Goal: Feedback & Contribution: Leave review/rating

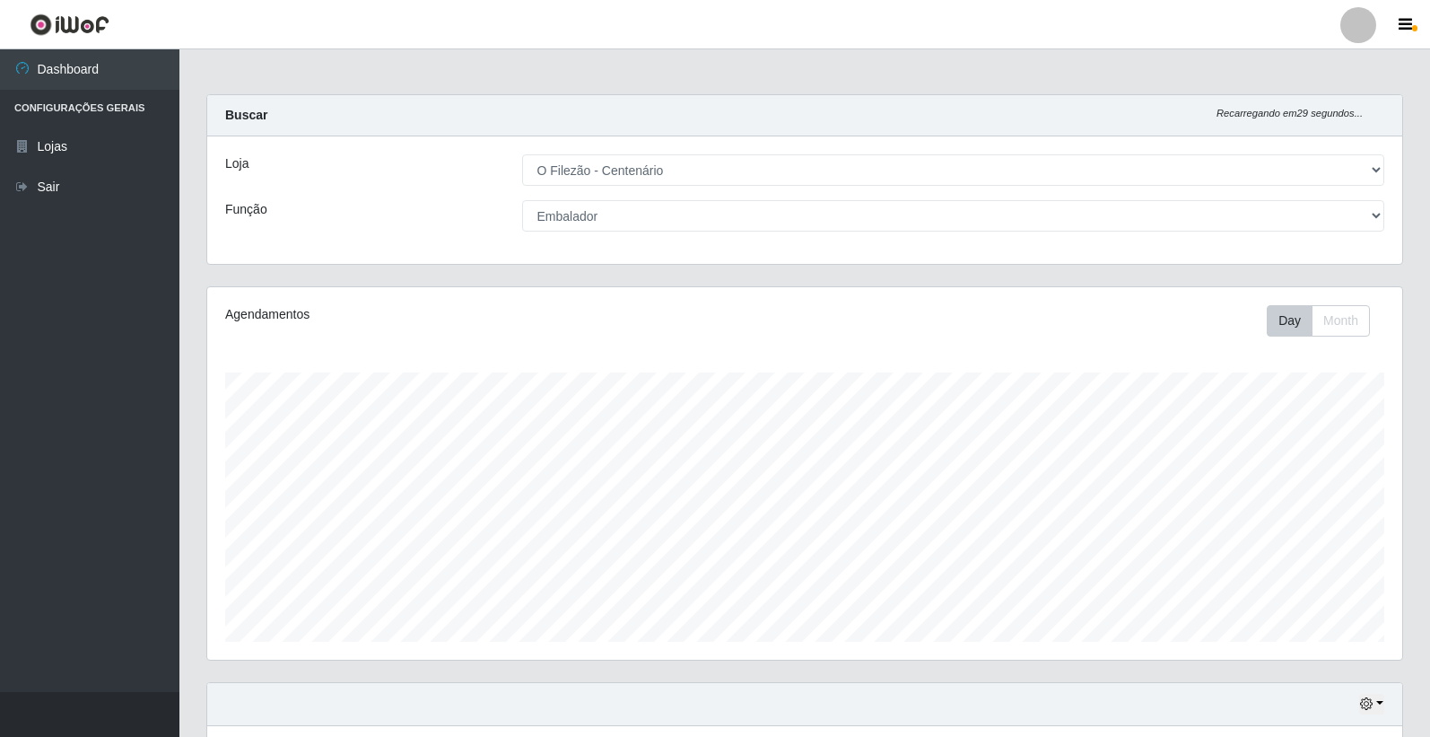
select select "203"
select select "1"
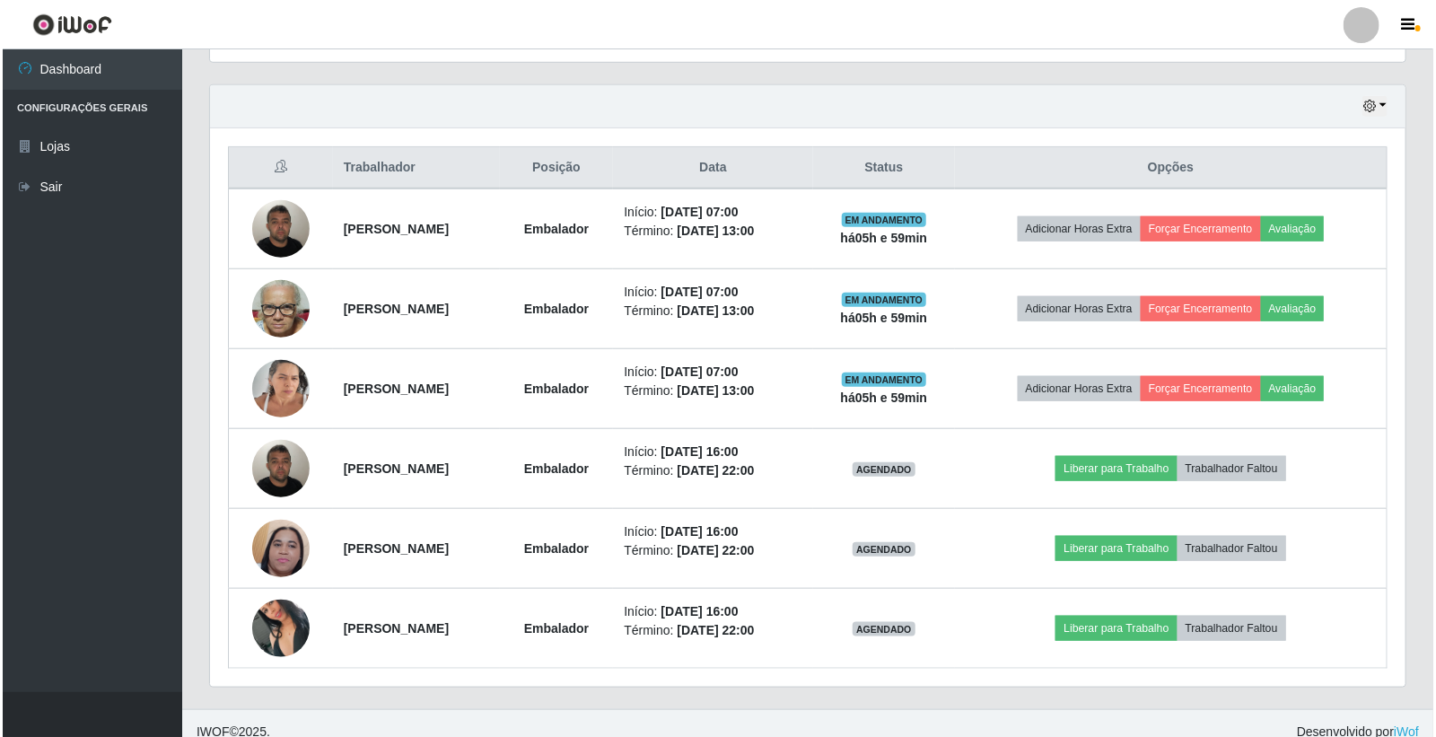
scroll to position [371, 1195]
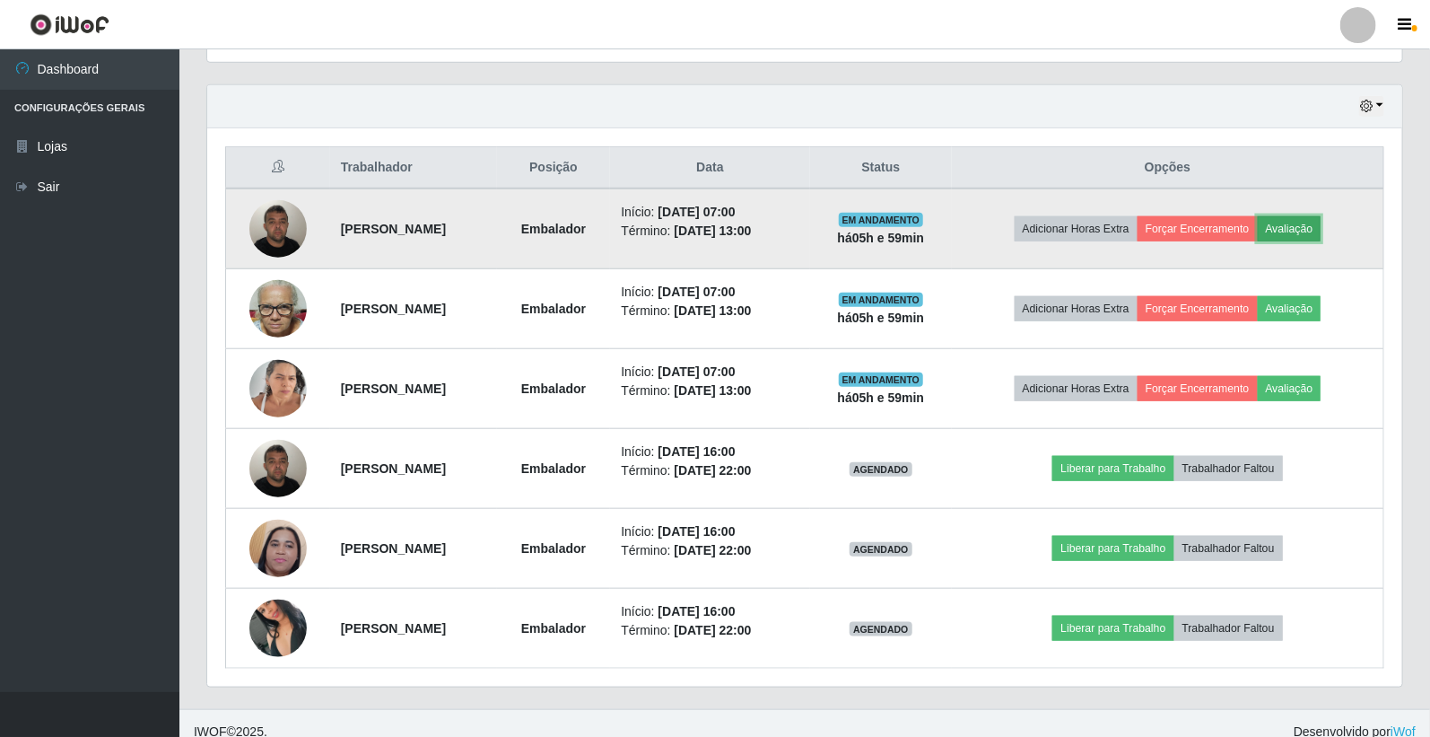
click at [1314, 222] on button "Avaliação" at bounding box center [1290, 228] width 64 height 25
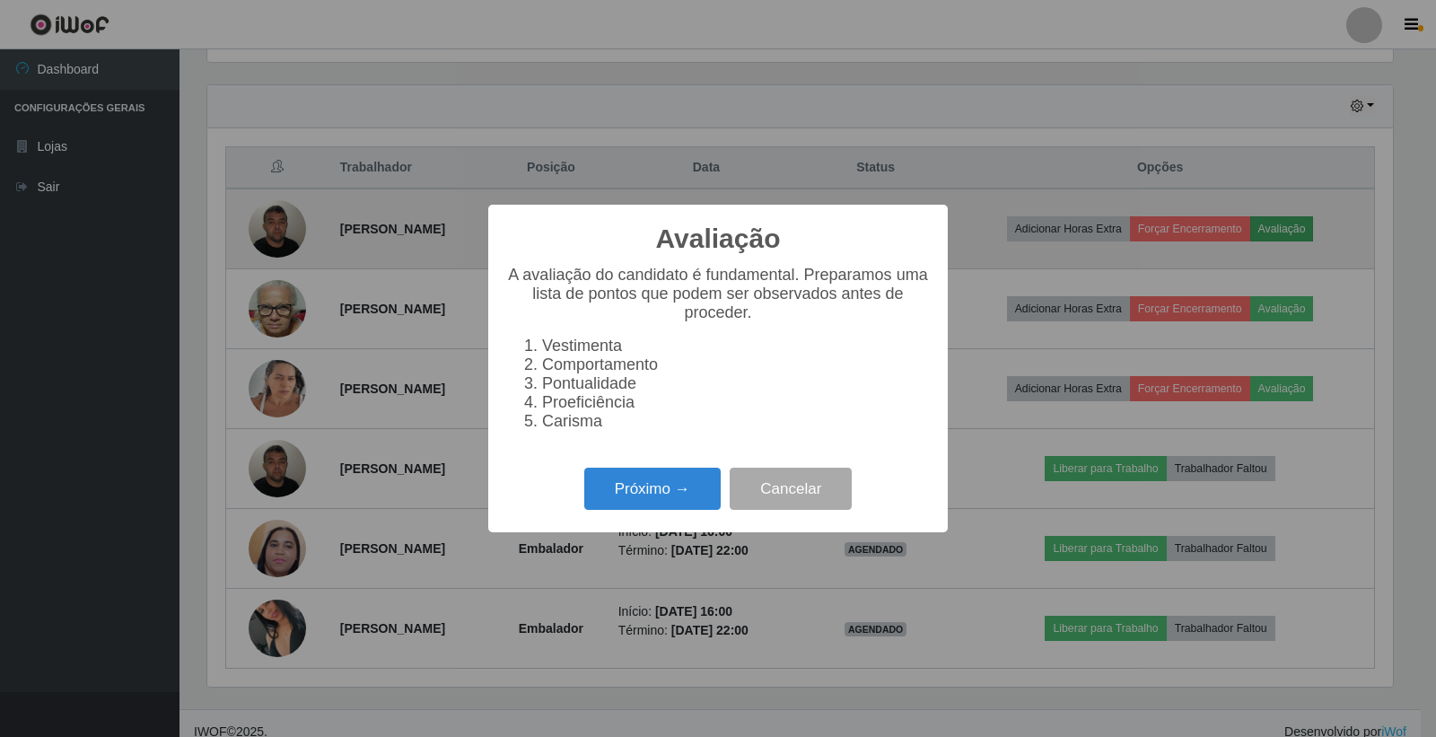
scroll to position [371, 1184]
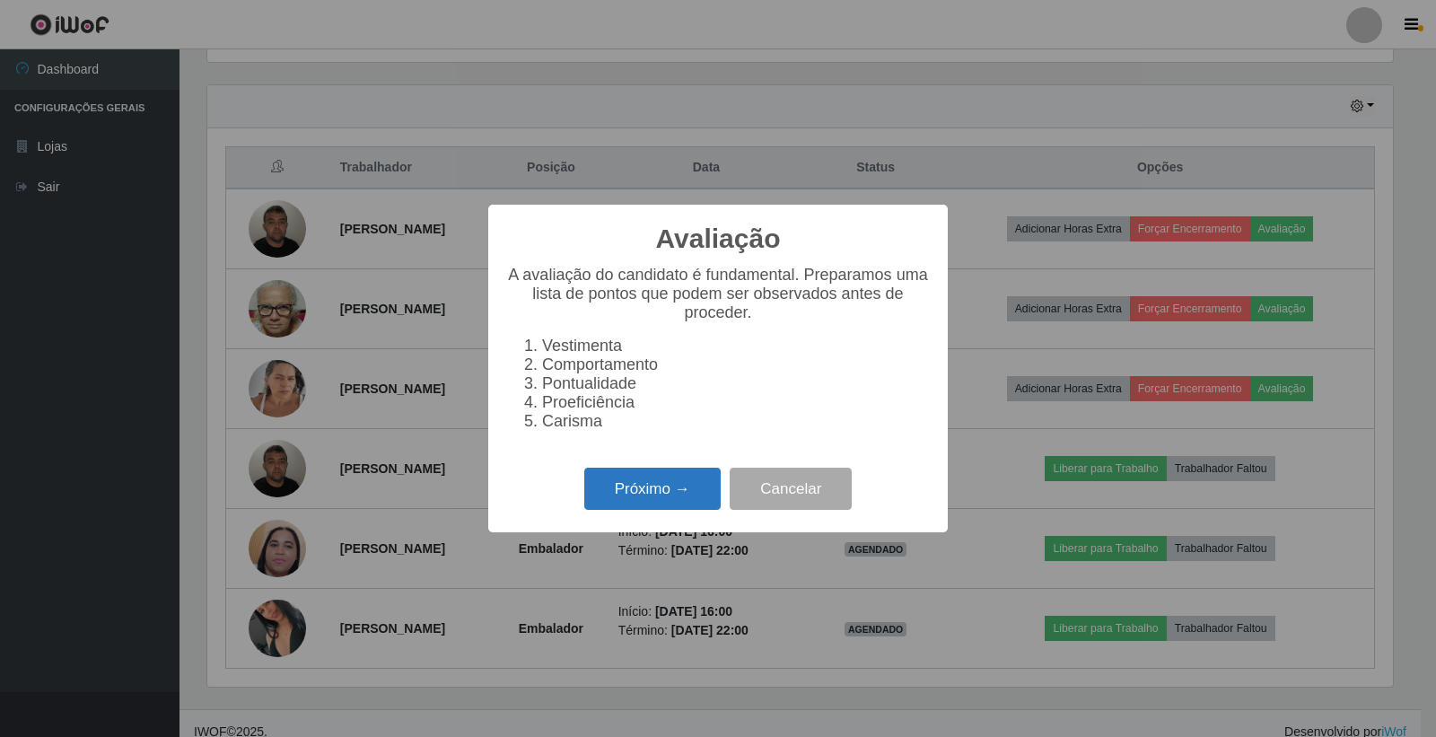
click at [691, 497] on button "Próximo →" at bounding box center [652, 488] width 136 height 42
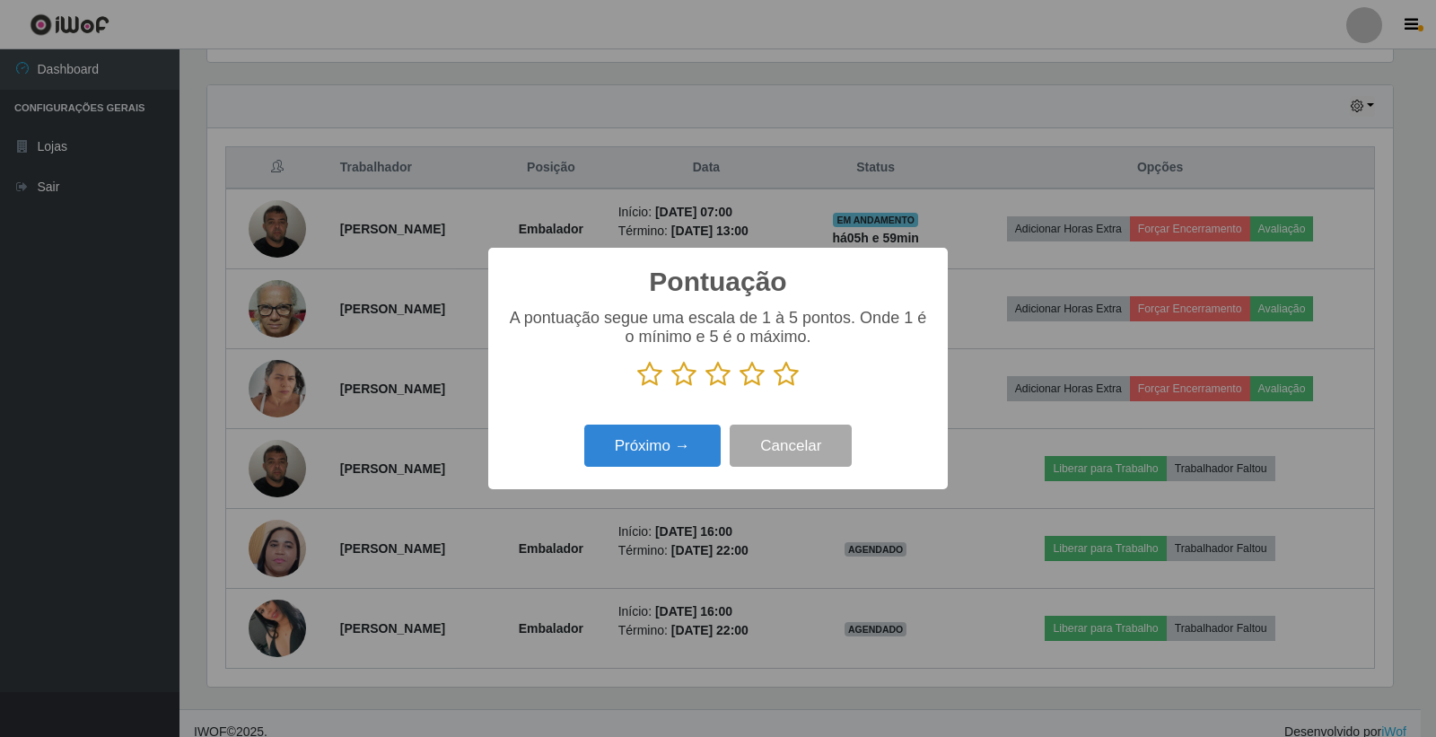
click at [787, 369] on icon at bounding box center [785, 374] width 25 height 27
click at [773, 388] on input "radio" at bounding box center [773, 388] width 0 height 0
click at [669, 453] on button "Próximo →" at bounding box center [652, 445] width 136 height 42
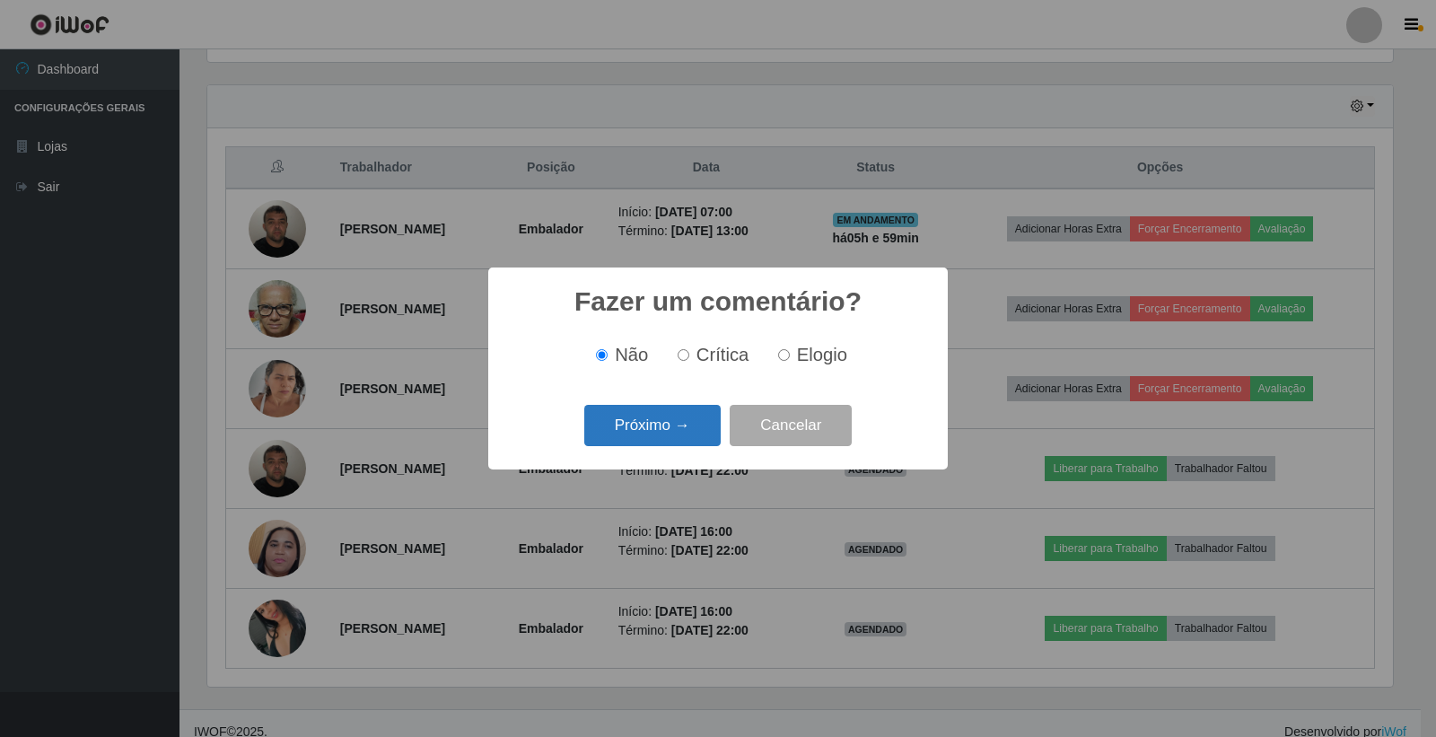
click at [593, 427] on button "Próximo →" at bounding box center [652, 426] width 136 height 42
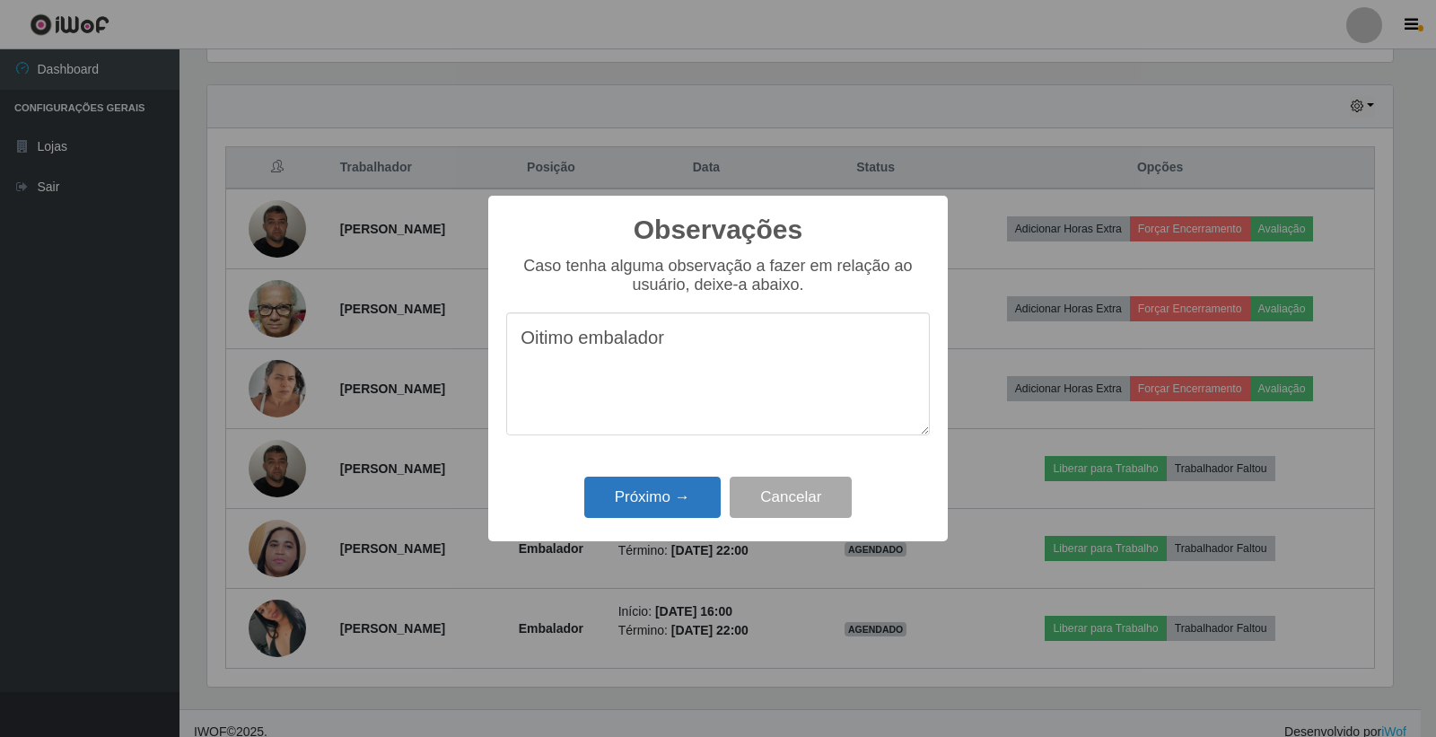
type textarea "Oitimo embalador"
click at [628, 501] on button "Próximo →" at bounding box center [652, 497] width 136 height 42
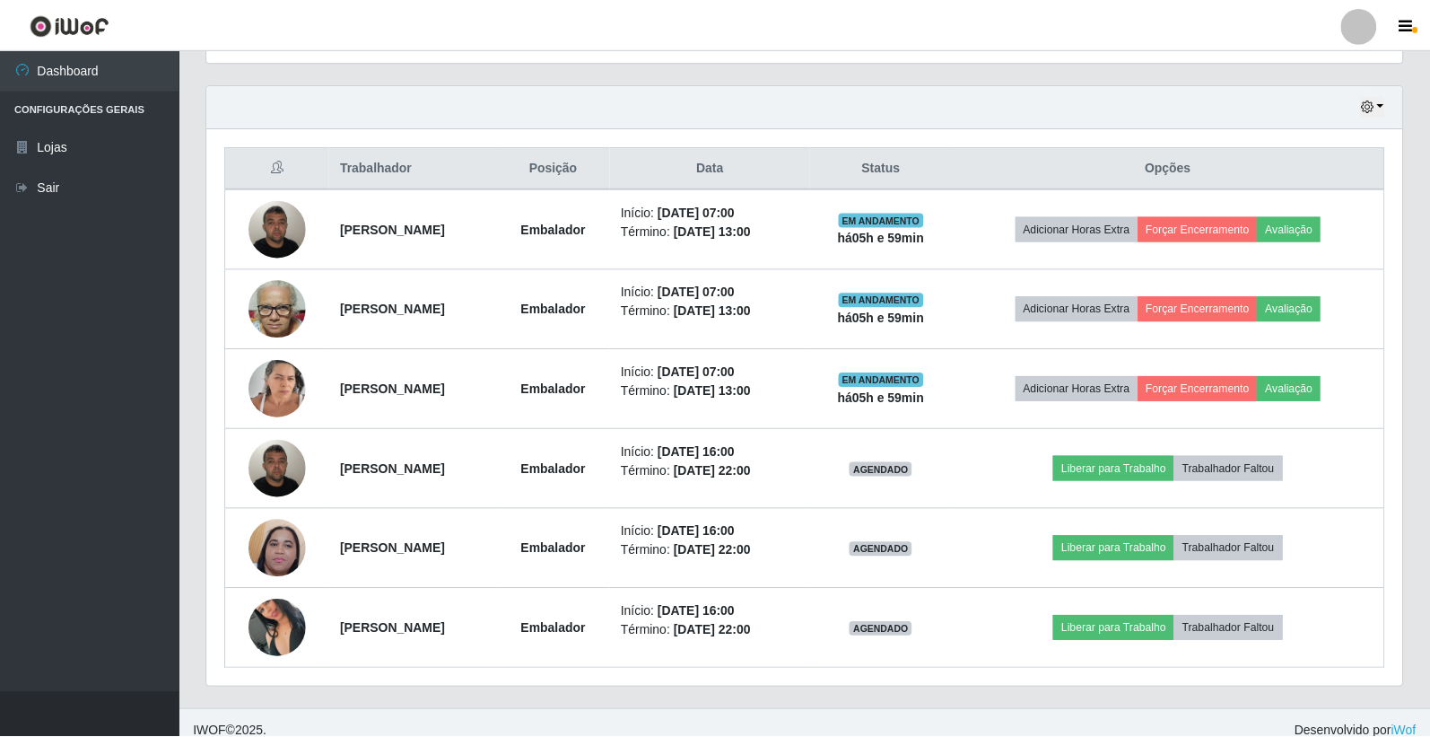
scroll to position [371, 1195]
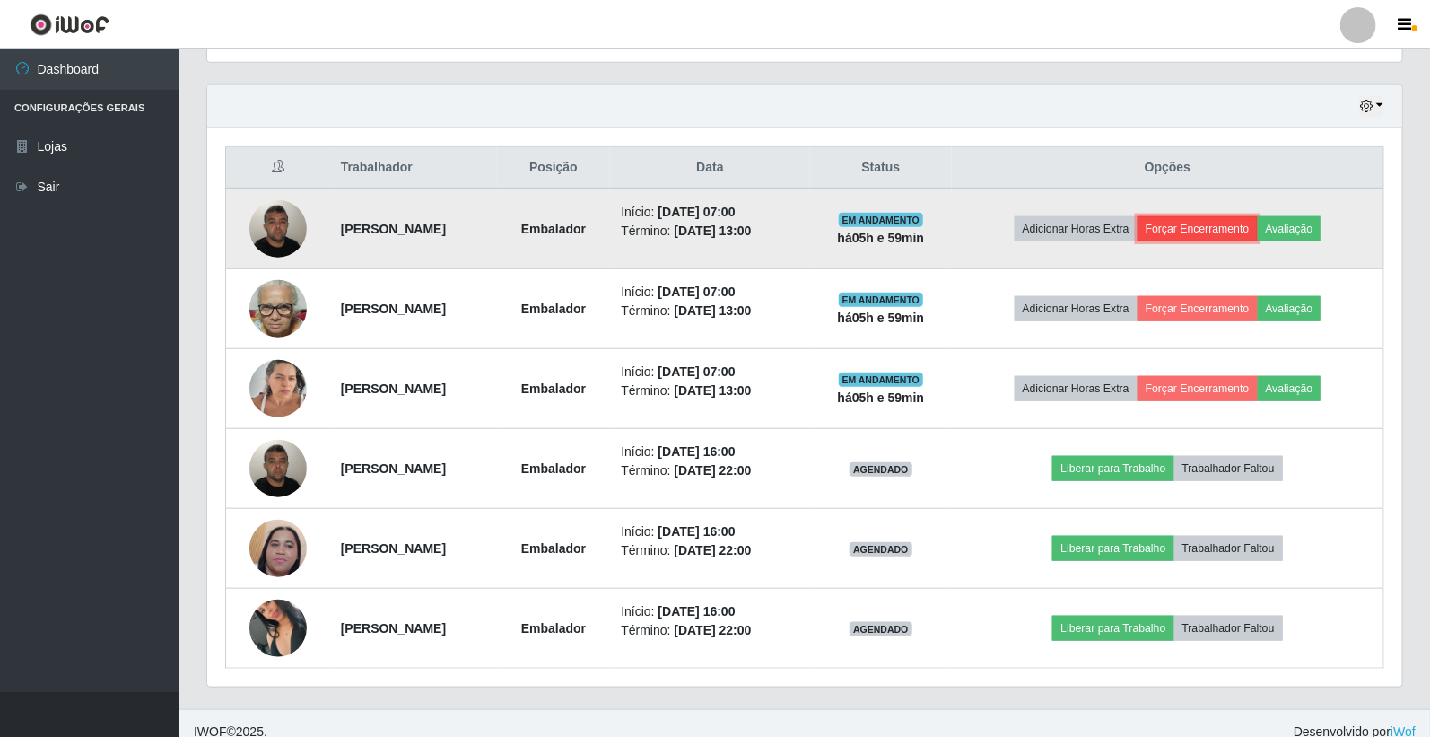
click at [1229, 227] on button "Forçar Encerramento" at bounding box center [1198, 228] width 120 height 25
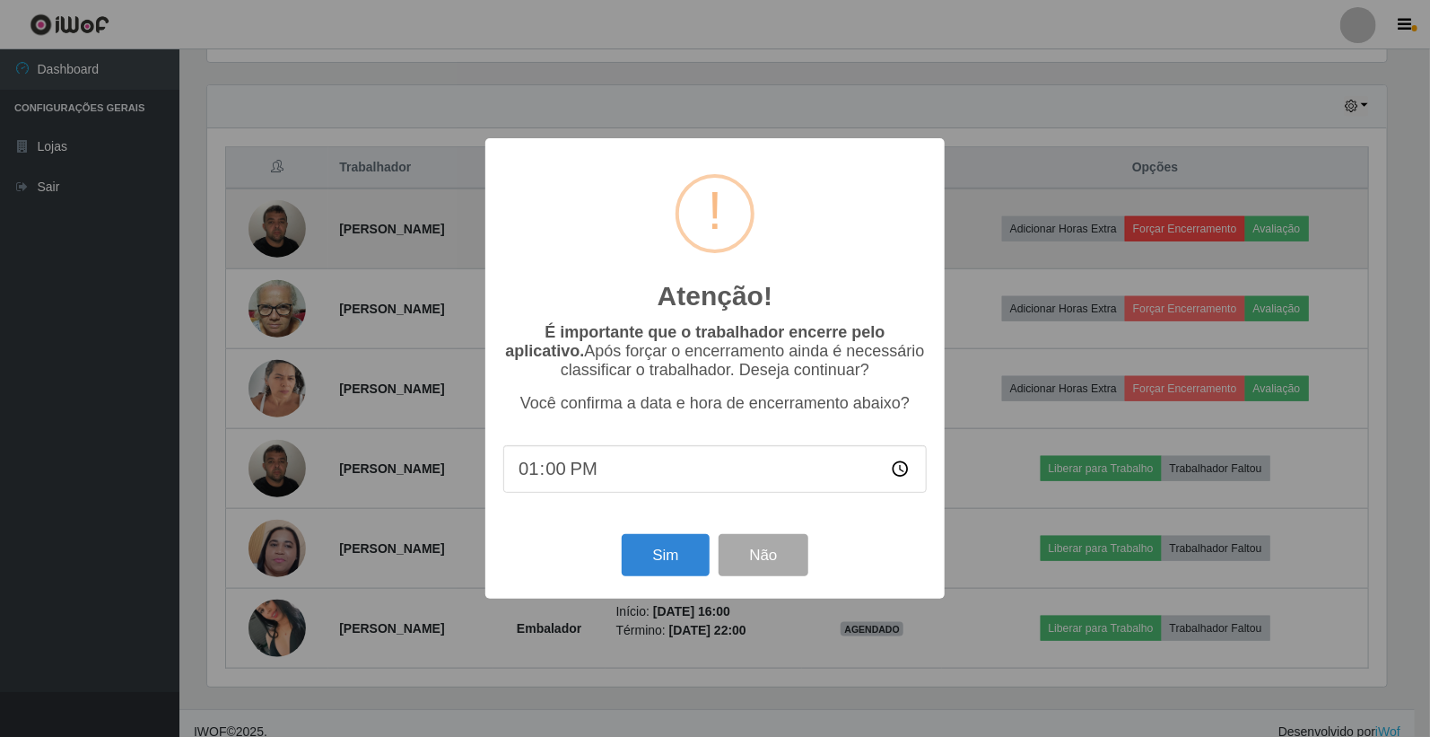
scroll to position [371, 1184]
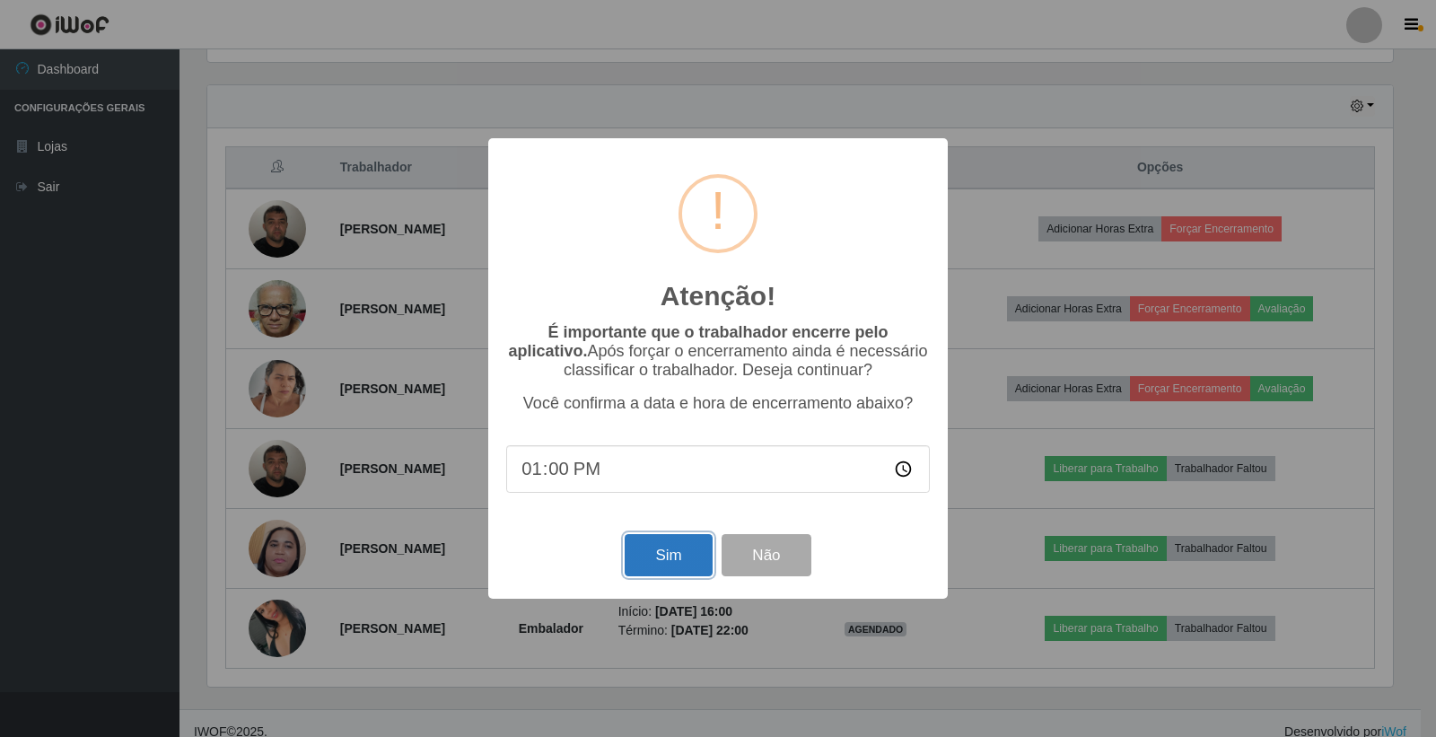
click at [680, 562] on button "Sim" at bounding box center [667, 555] width 87 height 42
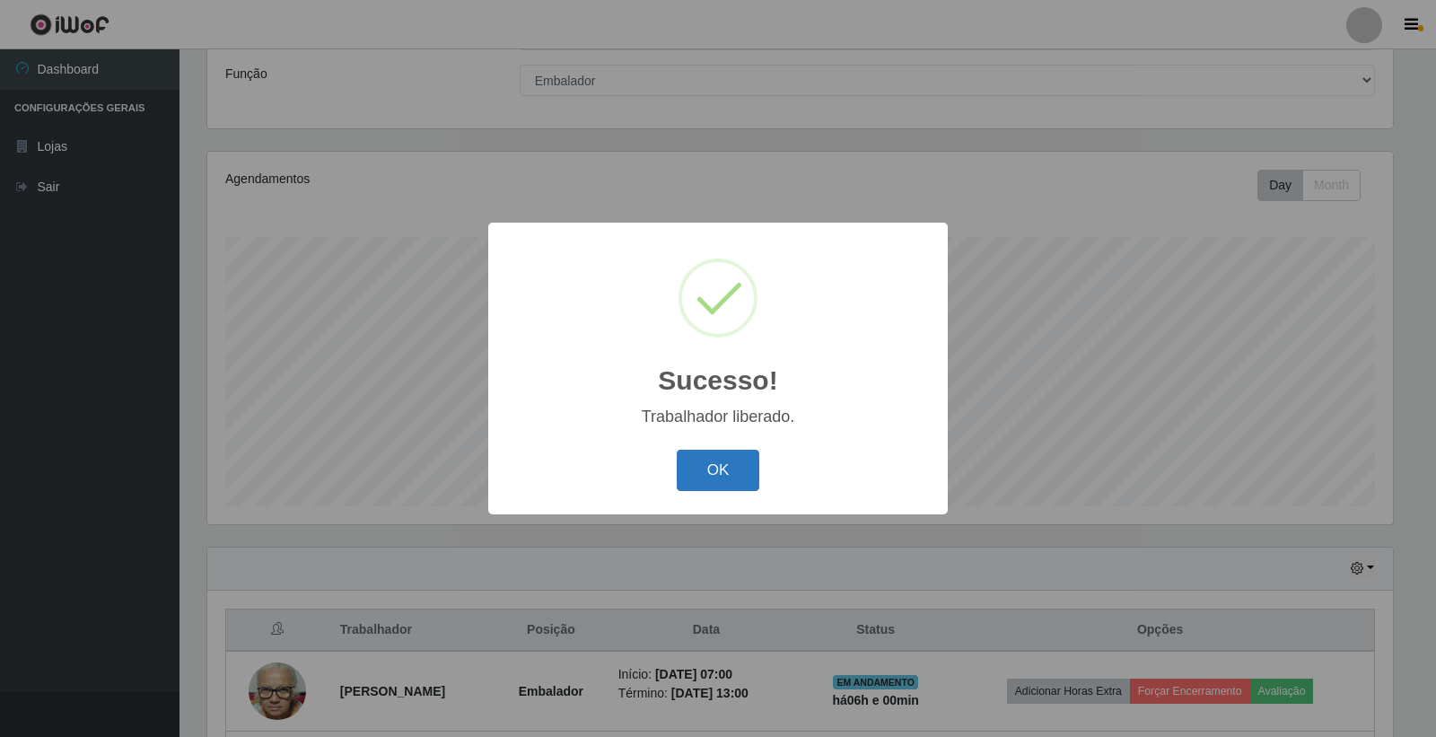
click at [732, 469] on button "OK" at bounding box center [718, 471] width 83 height 42
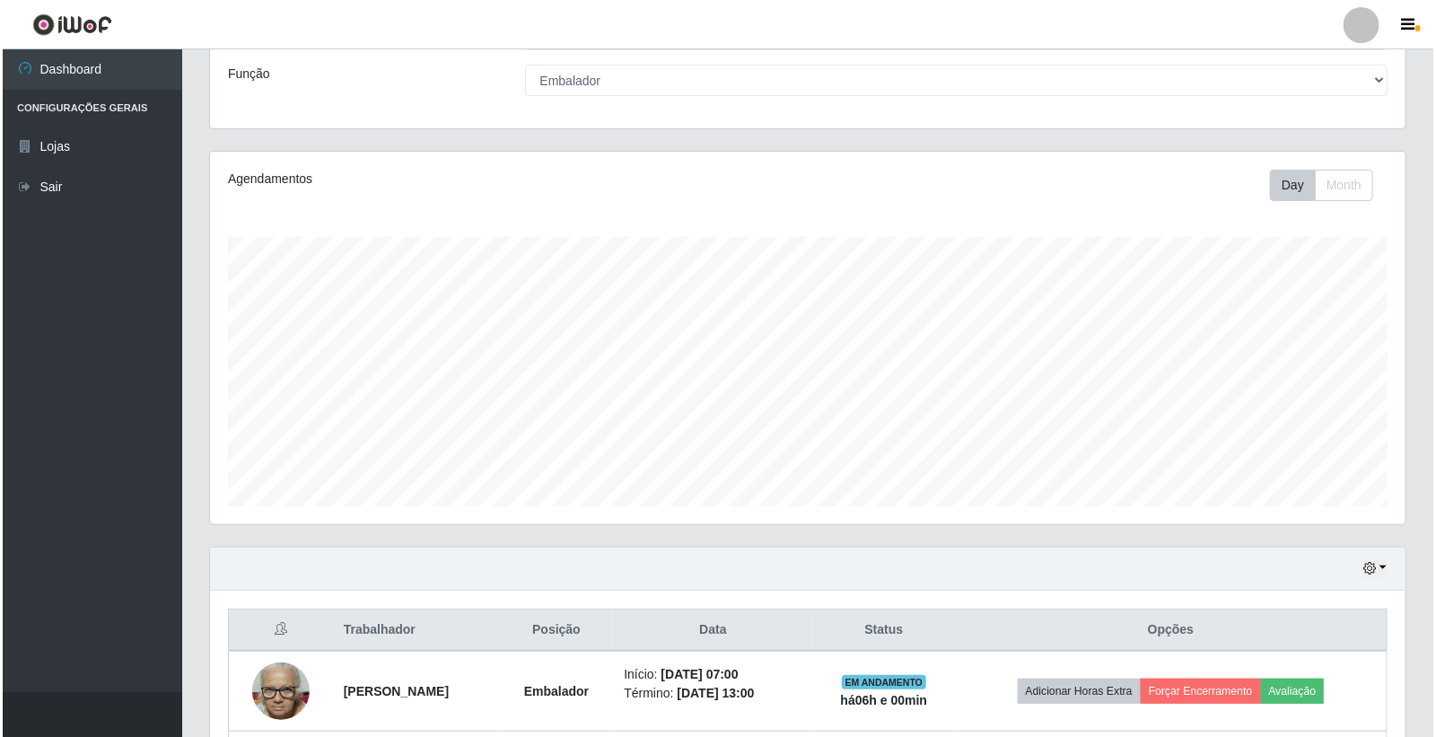
scroll to position [335, 0]
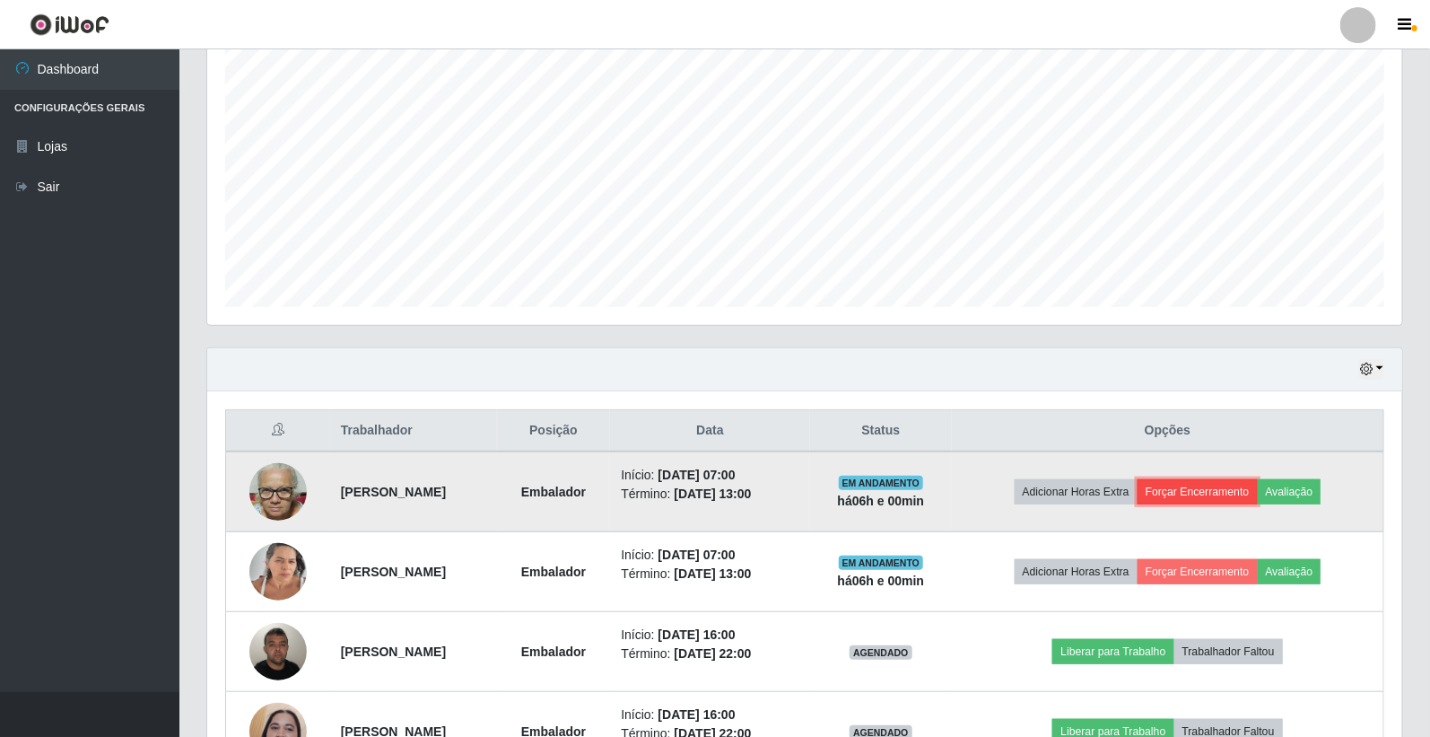
click at [1227, 497] on button "Forçar Encerramento" at bounding box center [1198, 491] width 120 height 25
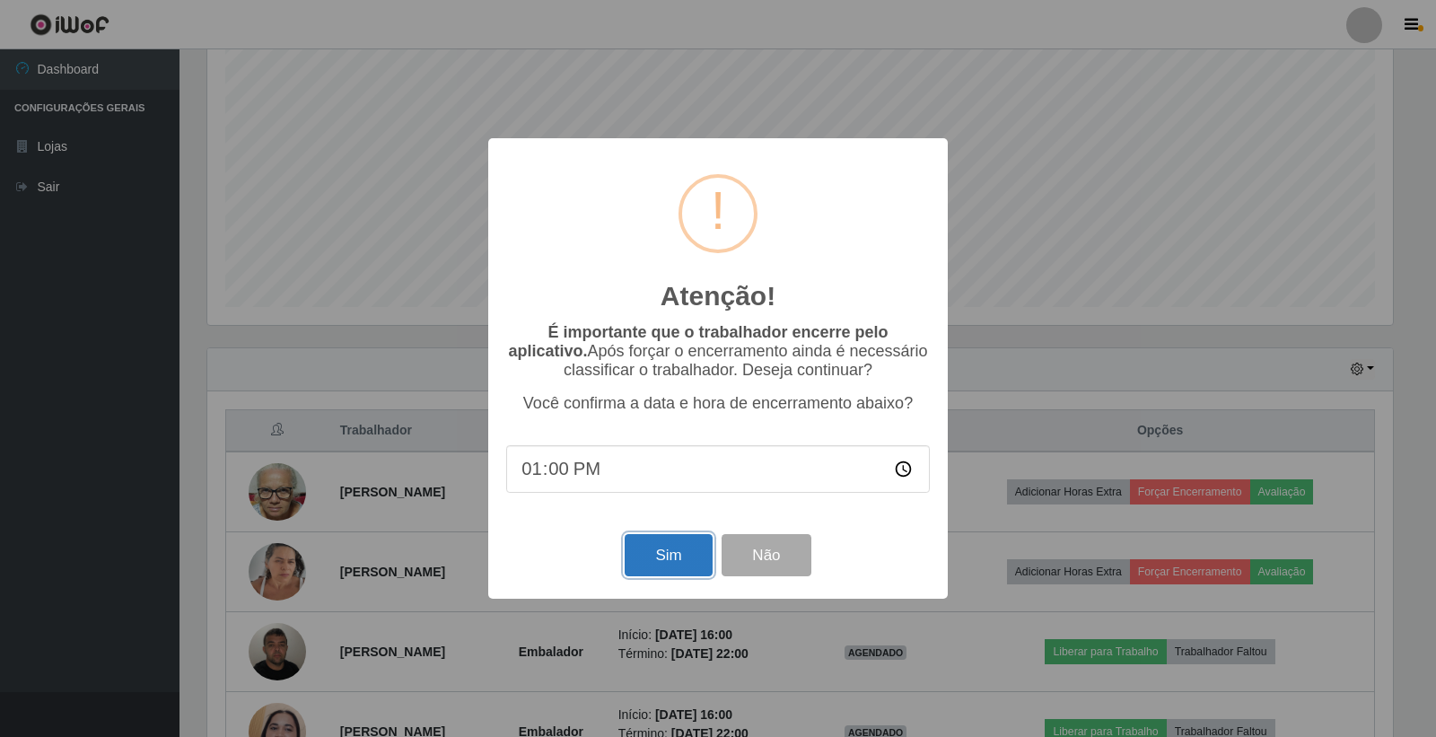
click at [682, 559] on button "Sim" at bounding box center [667, 555] width 87 height 42
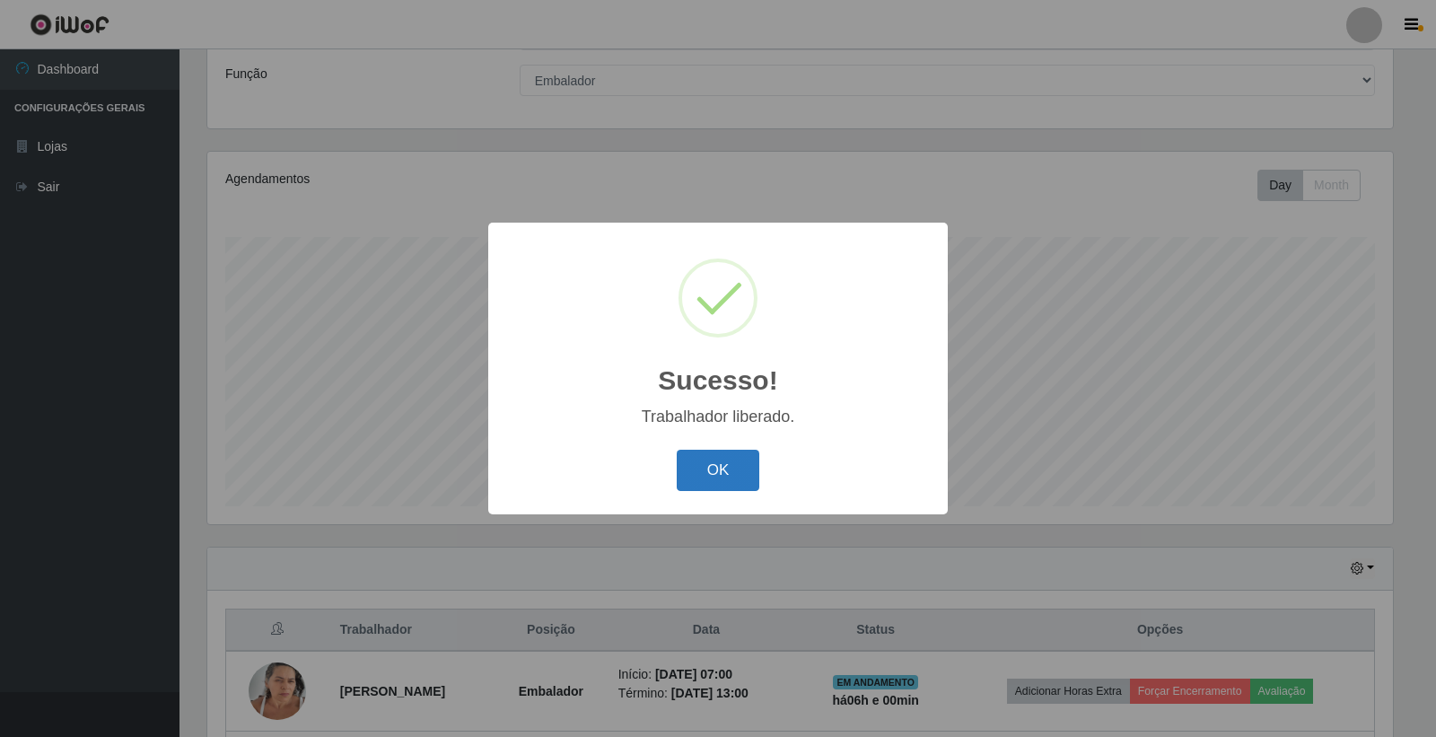
click at [727, 472] on button "OK" at bounding box center [718, 471] width 83 height 42
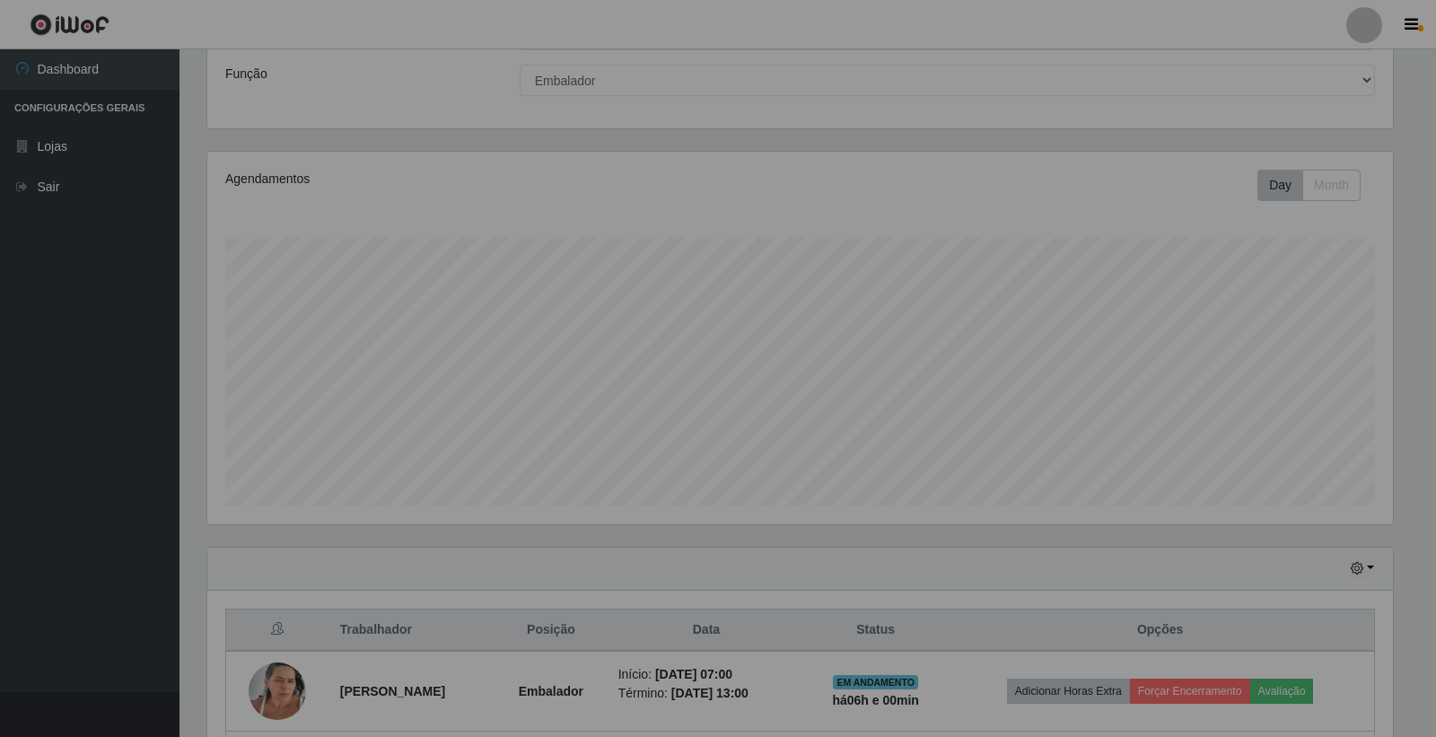
scroll to position [371, 1195]
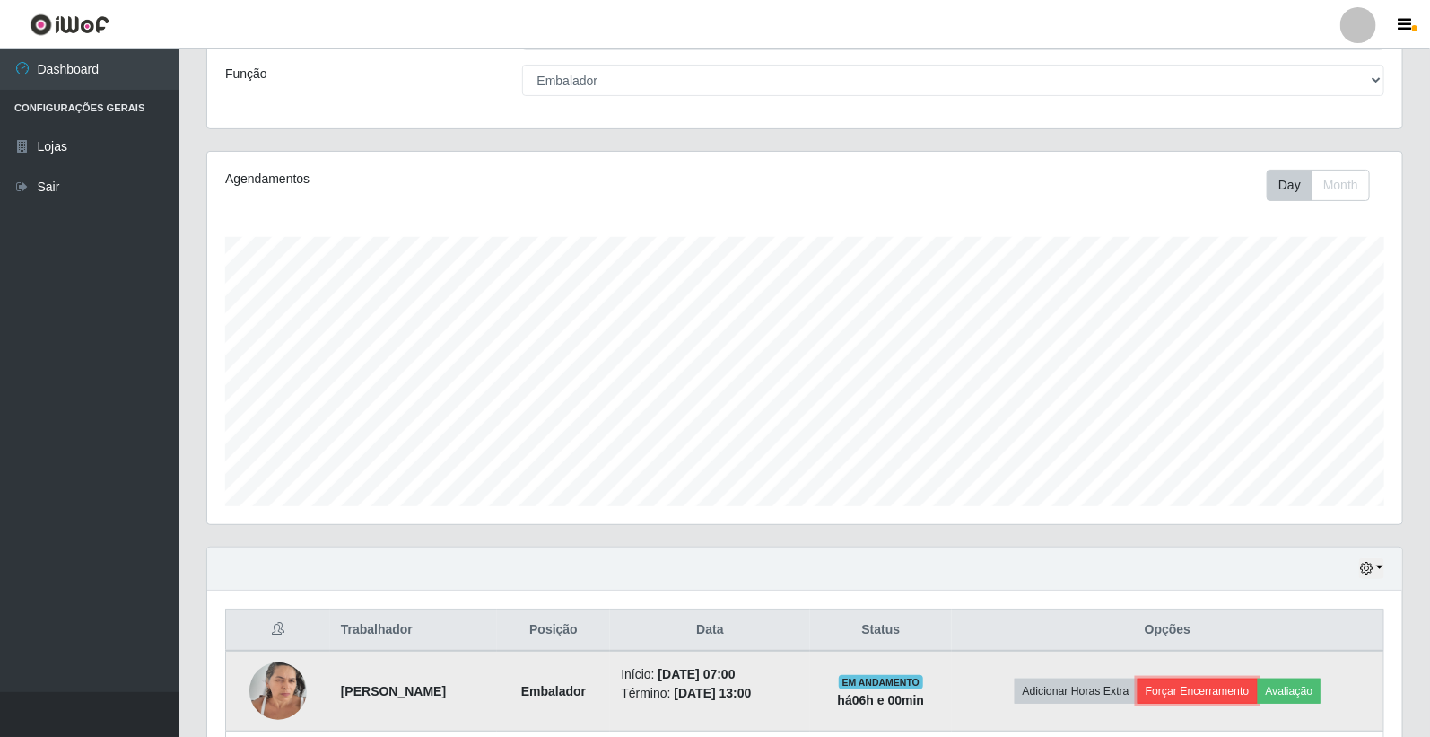
click at [1218, 695] on button "Forçar Encerramento" at bounding box center [1198, 690] width 120 height 25
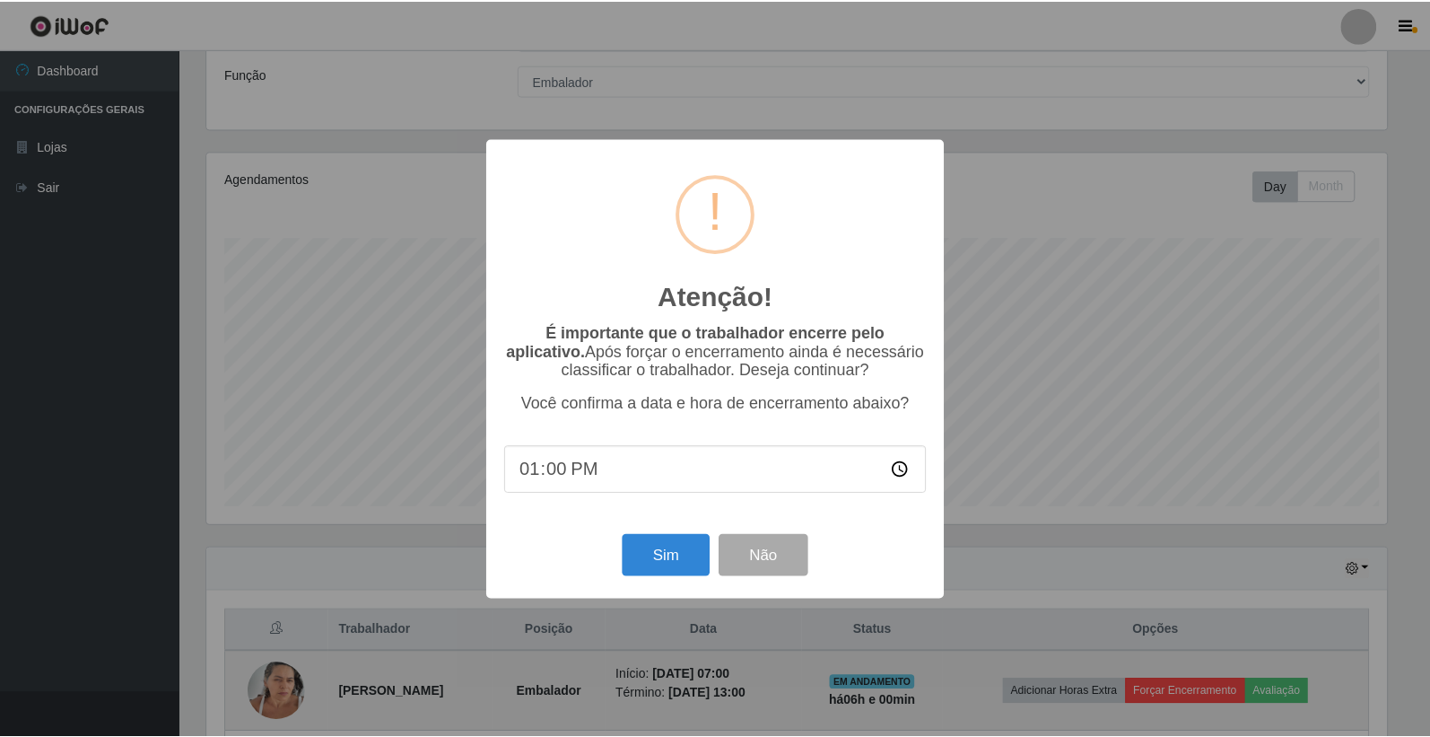
scroll to position [371, 1184]
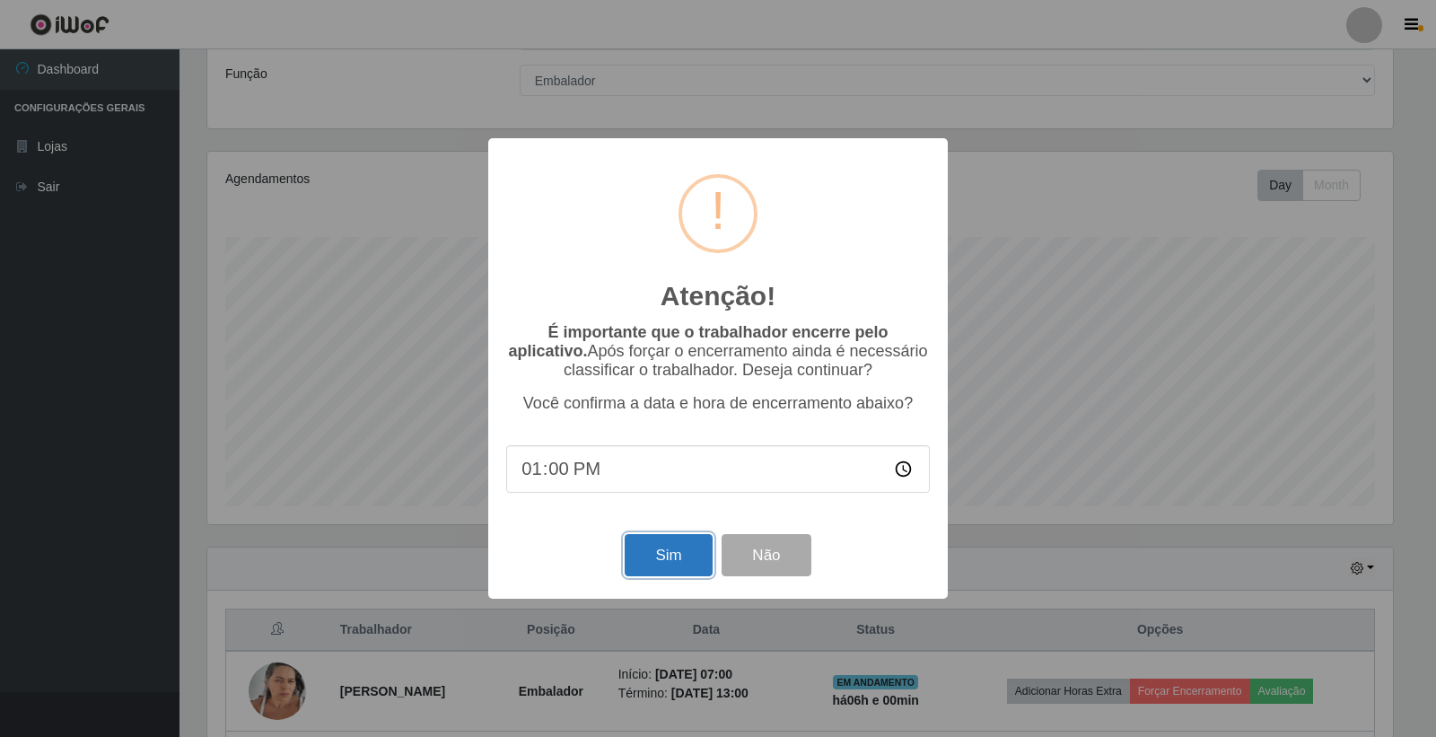
click at [669, 545] on button "Sim" at bounding box center [667, 555] width 87 height 42
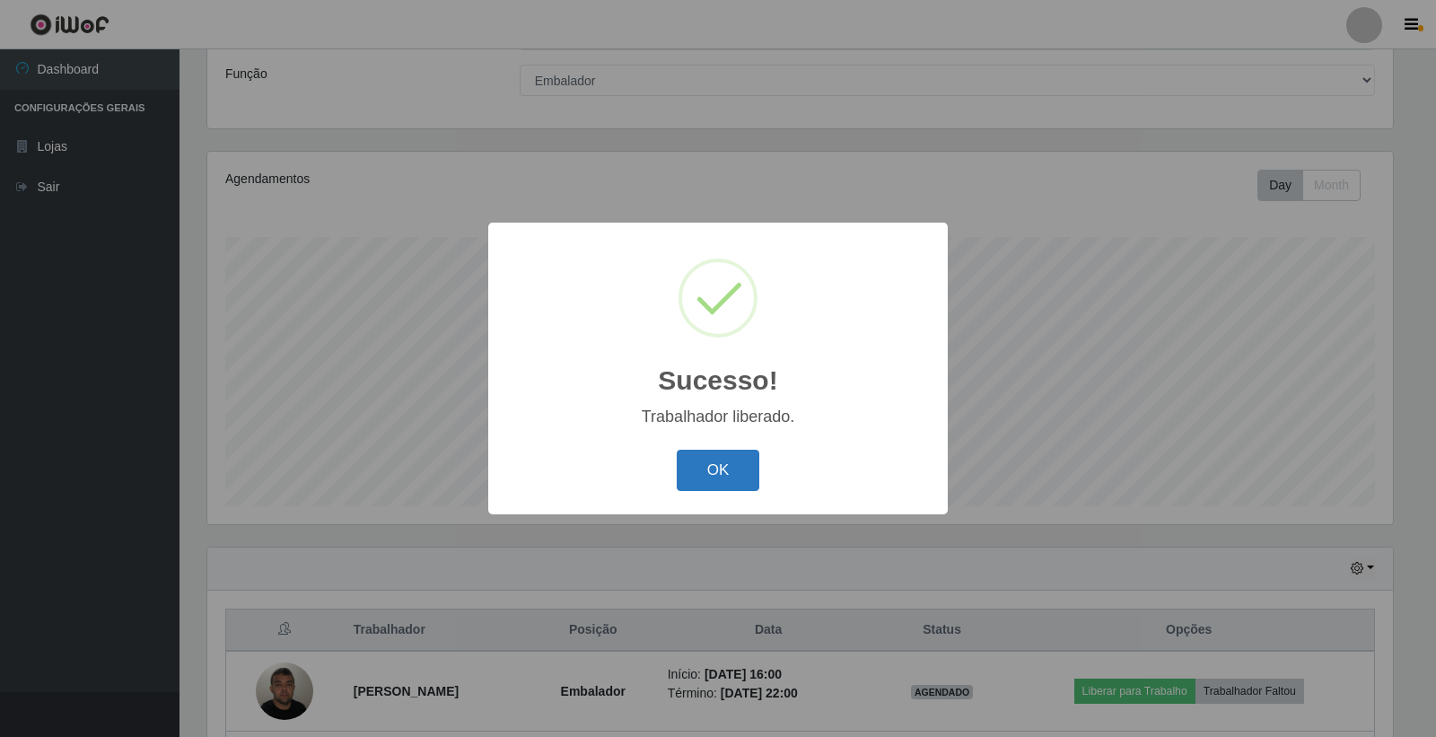
click at [736, 471] on button "OK" at bounding box center [718, 471] width 83 height 42
